Goal: Navigation & Orientation: Find specific page/section

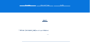
scroll to position [36, 0]
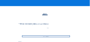
click at [48, 37] on div "Go to images" at bounding box center [46, 37] width 48 height 2
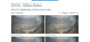
scroll to position [24, 0]
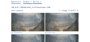
click at [29, 20] on img at bounding box center [27, 22] width 33 height 19
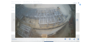
click at [80, 5] on icon at bounding box center [80, 5] width 2 height 2
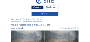
scroll to position [12, 0]
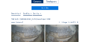
click at [33, 31] on img at bounding box center [27, 34] width 33 height 19
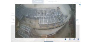
click at [80, 5] on icon at bounding box center [80, 5] width 2 height 2
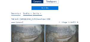
click at [33, 31] on img at bounding box center [27, 34] width 33 height 19
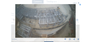
click at [80, 5] on icon at bounding box center [80, 5] width 2 height 2
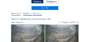
scroll to position [18, 0]
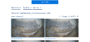
click at [28, 23] on img at bounding box center [27, 28] width 33 height 19
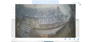
click at [80, 5] on icon at bounding box center [80, 5] width 2 height 2
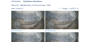
scroll to position [24, 0]
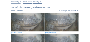
click at [35, 19] on img at bounding box center [27, 22] width 33 height 19
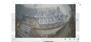
click at [80, 5] on icon at bounding box center [80, 5] width 2 height 2
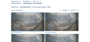
scroll to position [30, 0]
